Goal: Information Seeking & Learning: Learn about a topic

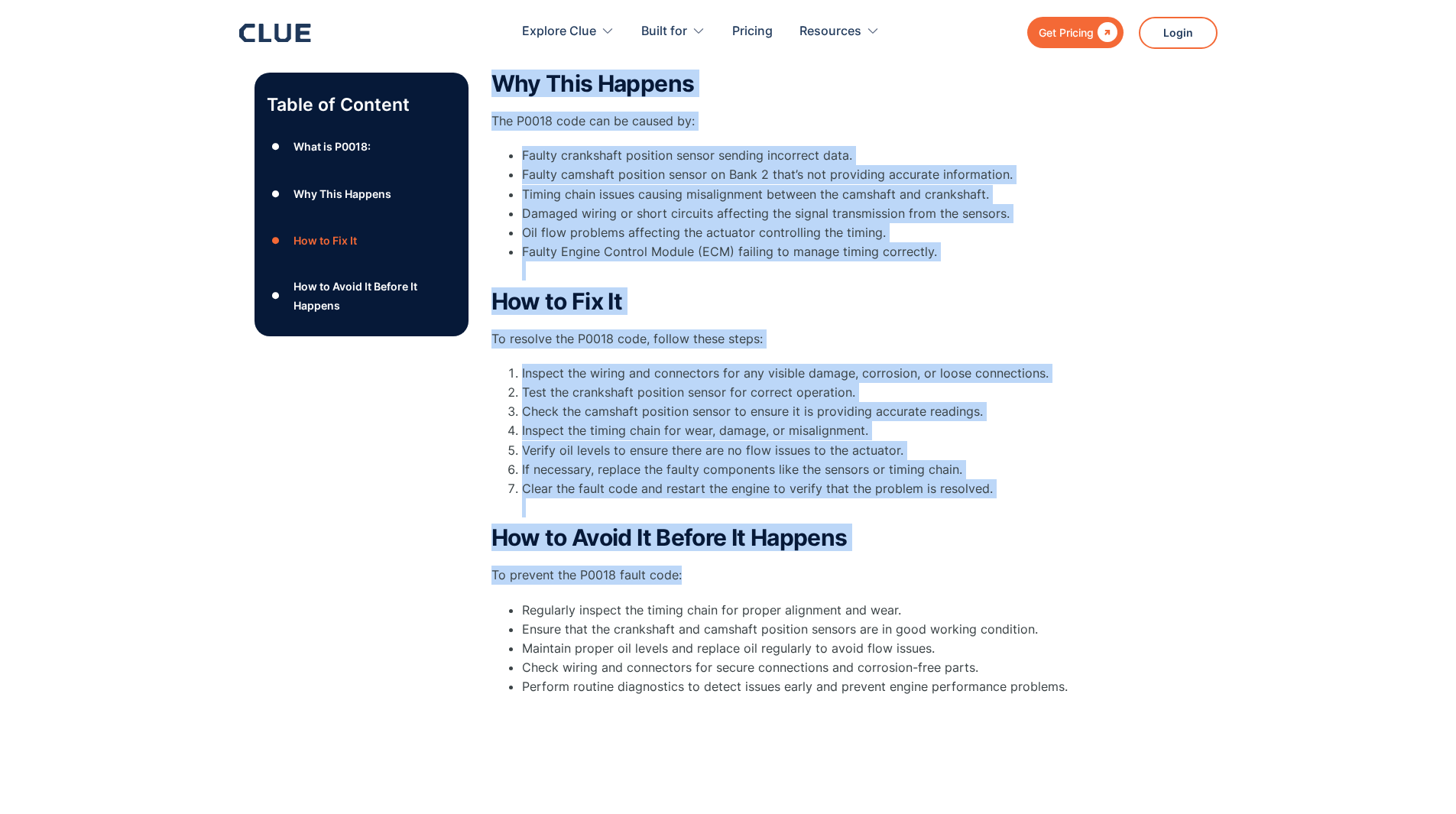
scroll to position [688, 0]
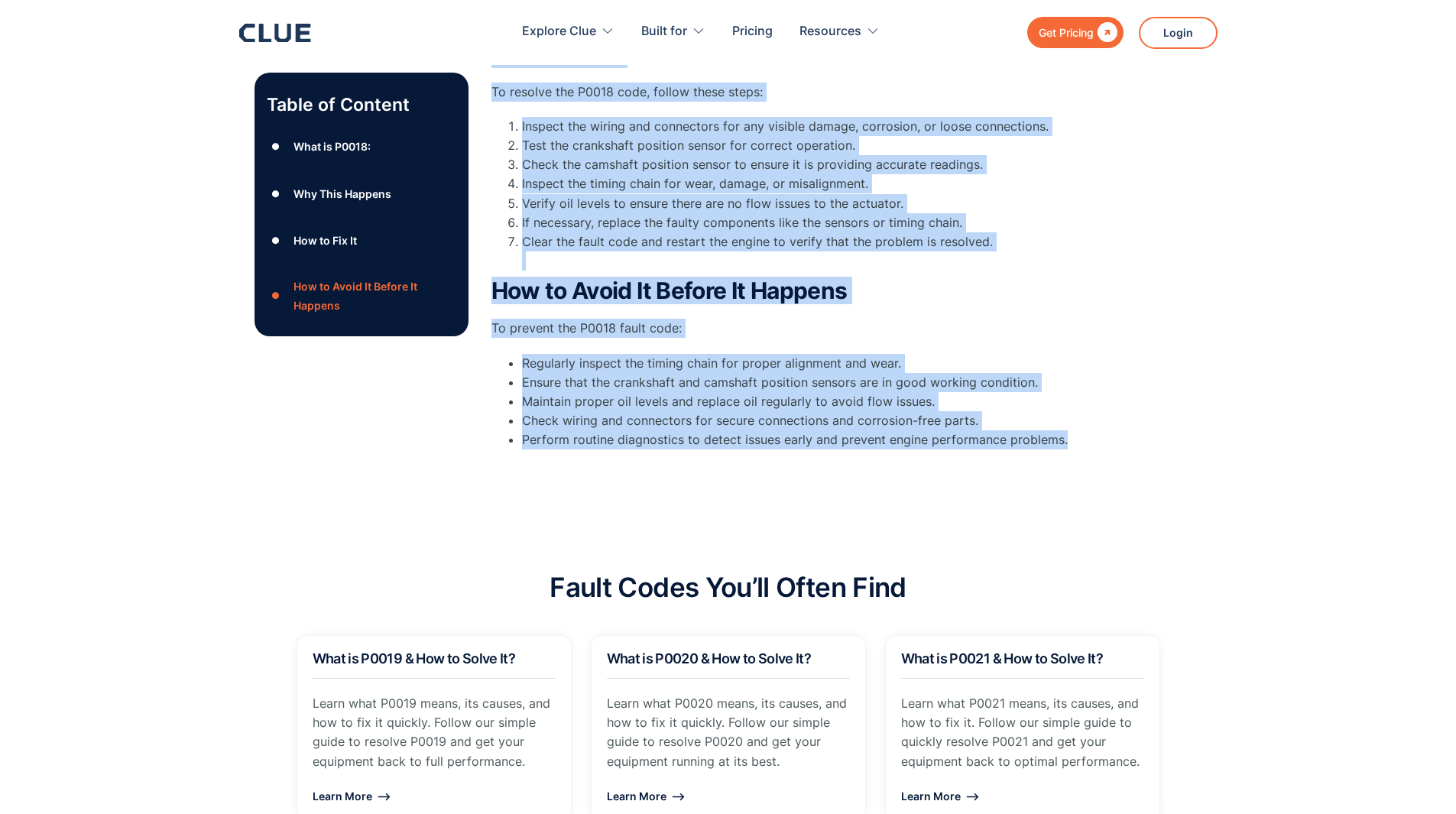
drag, startPoint x: 497, startPoint y: 333, endPoint x: 1065, endPoint y: 441, distance: 578.2
click at [1065, 441] on div "What is P0018: P0018 is a generic diagnostic trouble code ( DTC ) that indicate…" at bounding box center [797, 48] width 611 height 821
copy div "Lore ip D3590: S4836 am c adipisc elitseddoe tempori utla ( ETD ) magn aliquaen…"
drag, startPoint x: 486, startPoint y: 493, endPoint x: 488, endPoint y: 472, distance: 21.1
click at [486, 493] on div "Table of Content ● What is P0018: ● Why This Happens ● How to Fix It ● How to A…" at bounding box center [728, 47] width 1456 height 942
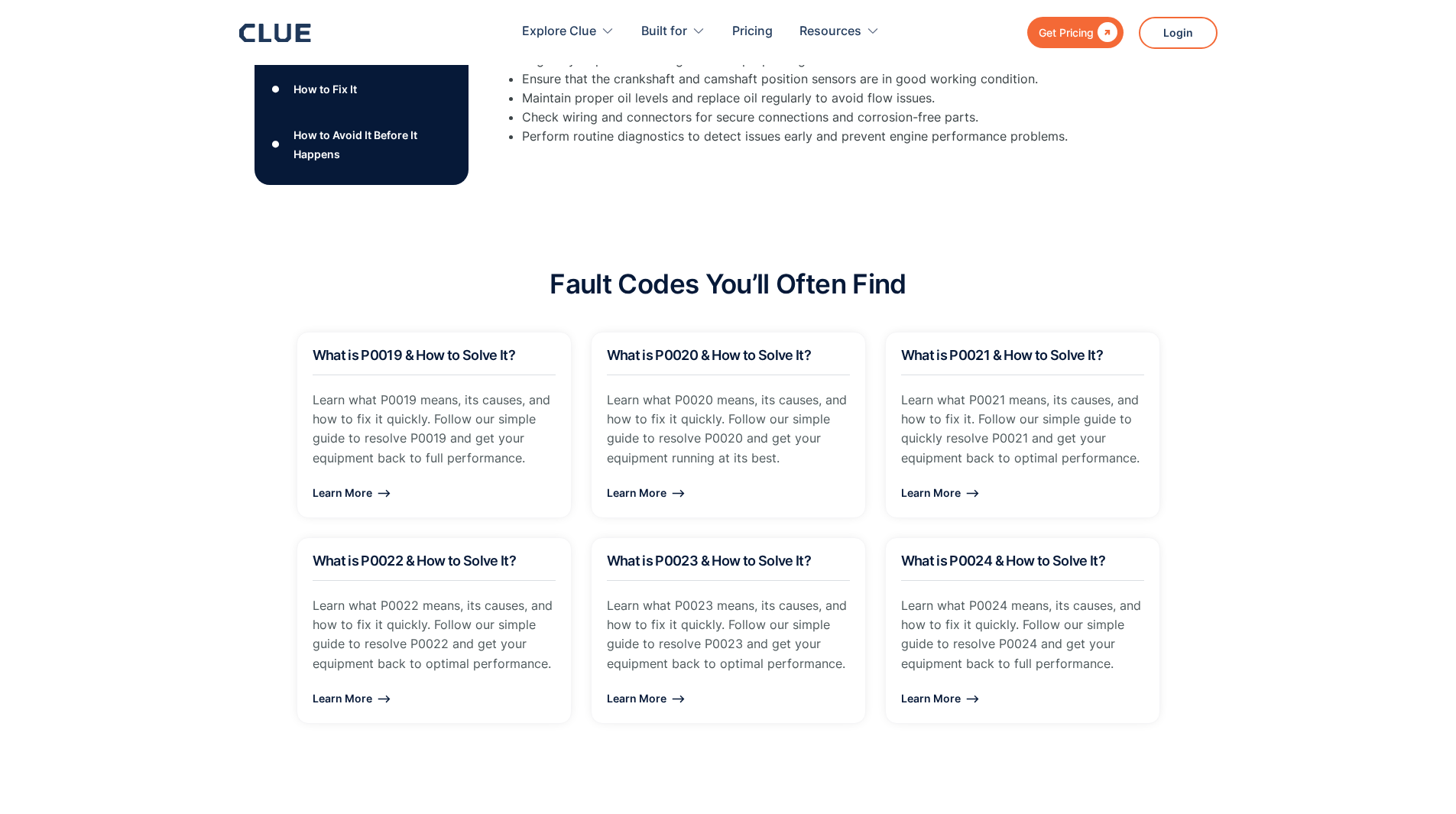
scroll to position [994, 0]
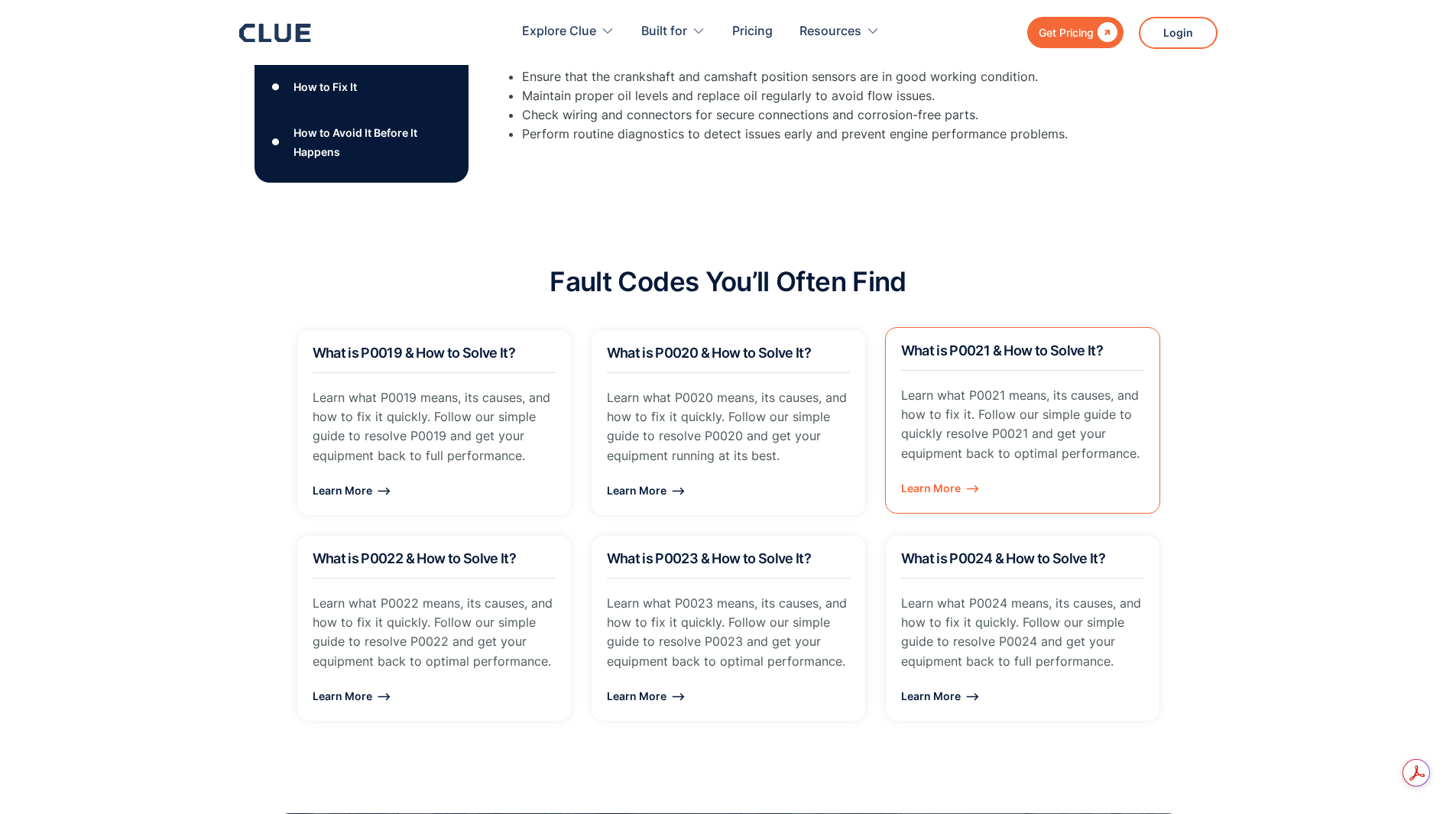
click at [1001, 350] on h2 "What is P0021 & How to Solve It?" at bounding box center [1022, 351] width 243 height 15
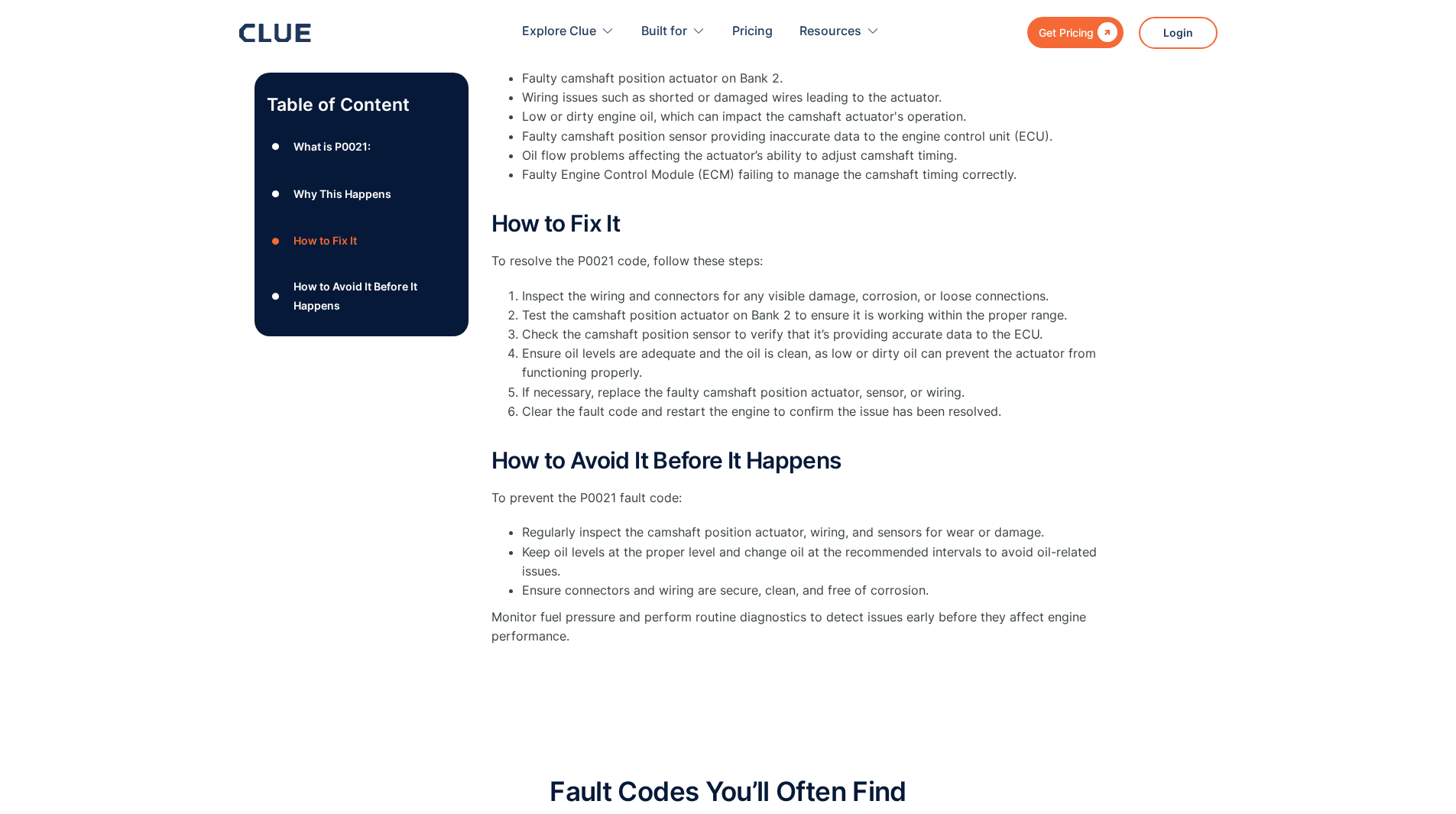
scroll to position [535, 0]
